Goal: Information Seeking & Learning: Find specific page/section

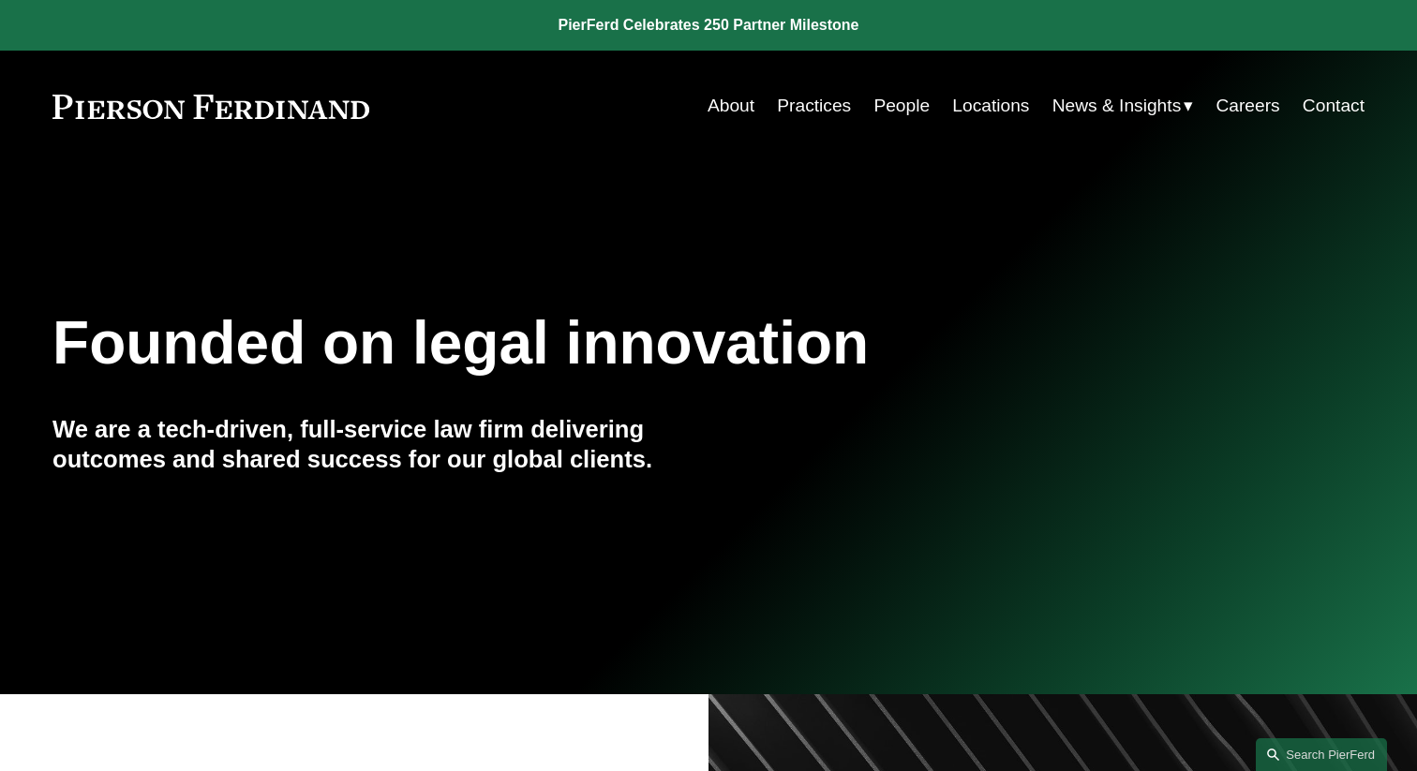
click at [923, 109] on link "People" at bounding box center [901, 106] width 56 height 36
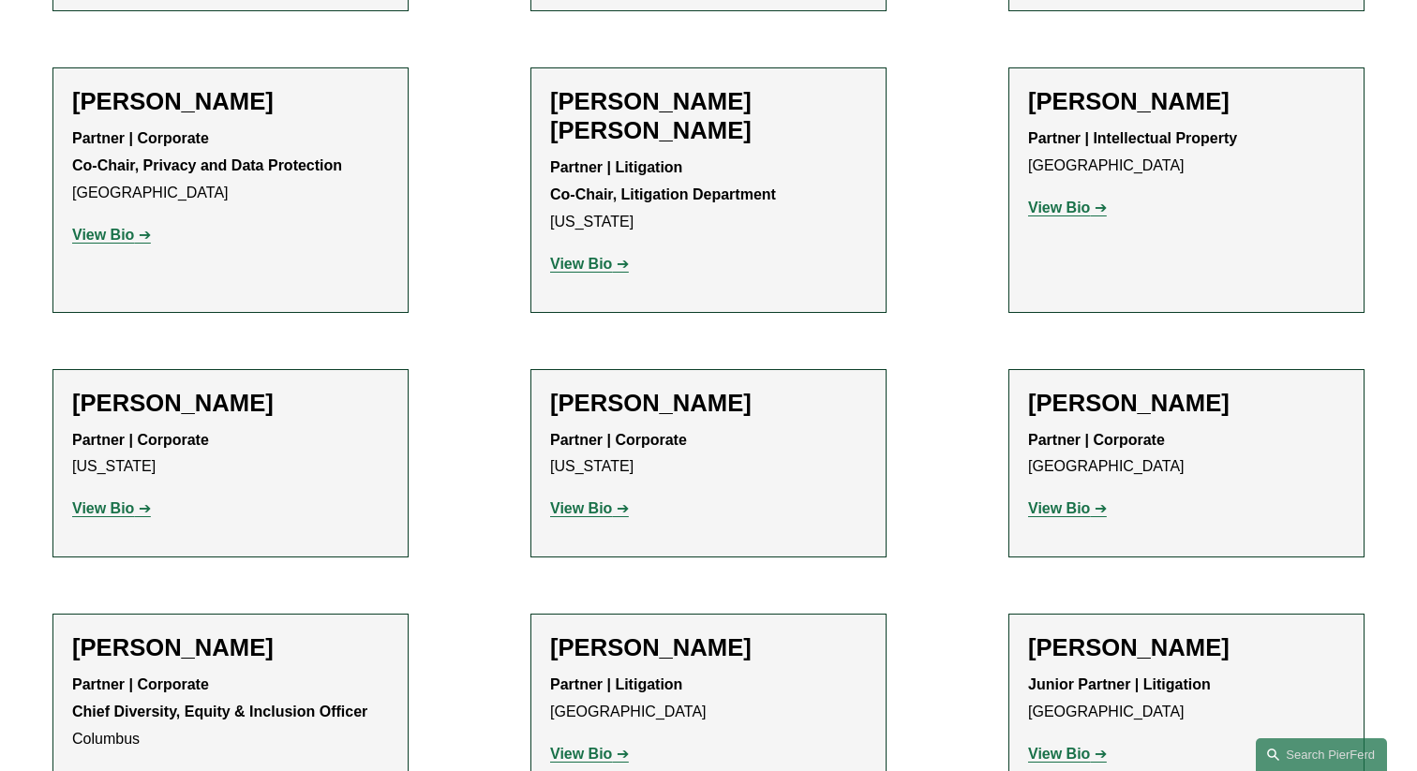
scroll to position [2619, 0]
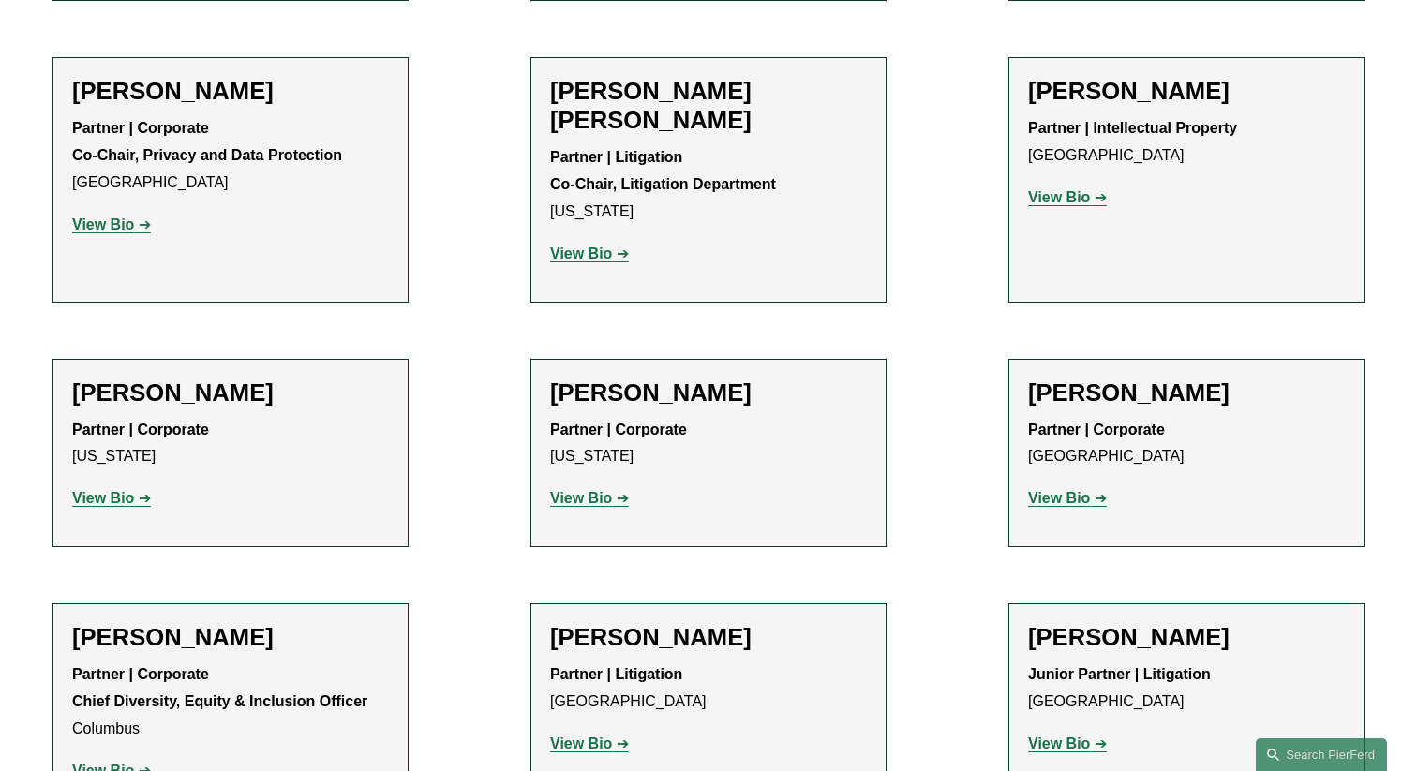
click at [558, 736] on strong "View Bio" at bounding box center [581, 744] width 62 height 16
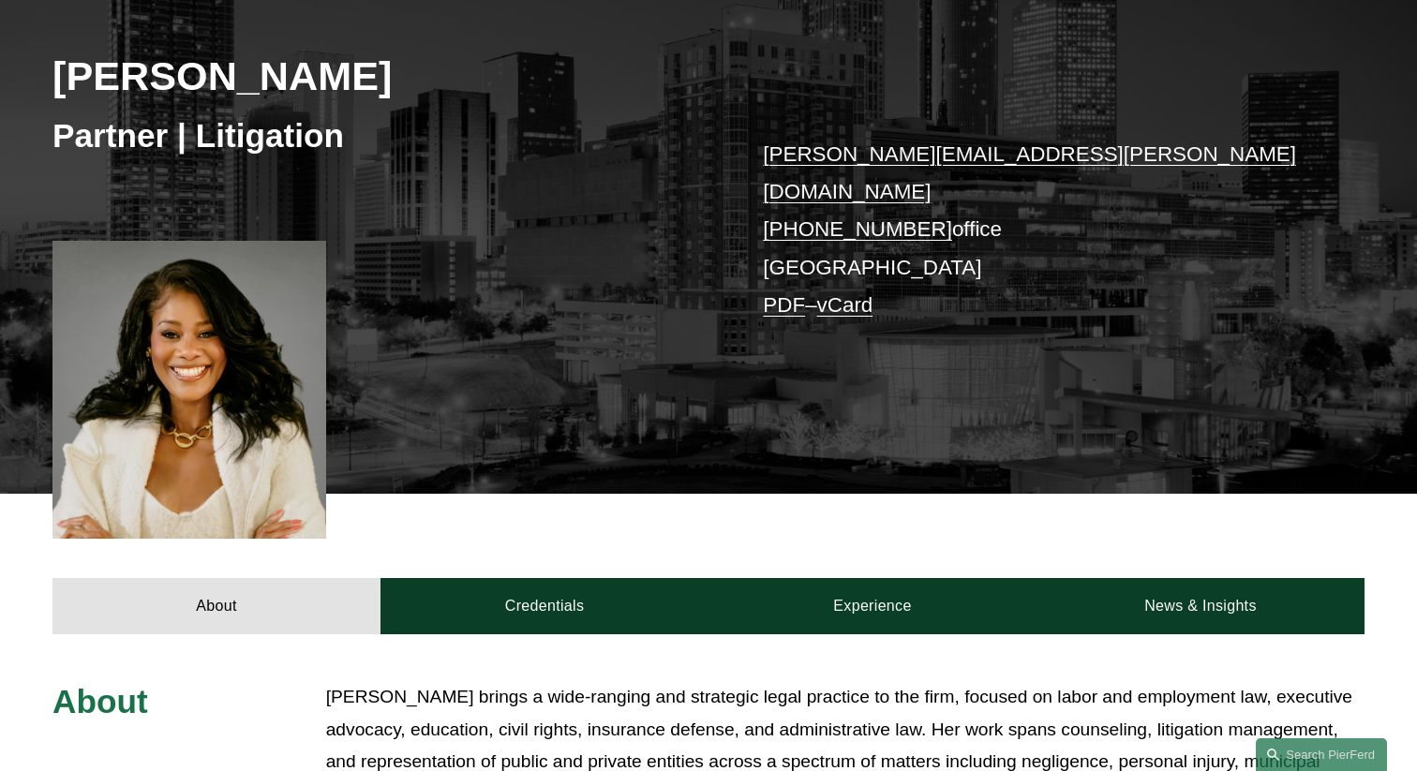
scroll to position [265, 0]
